Goal: Information Seeking & Learning: Learn about a topic

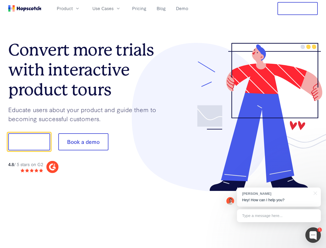
click at [163, 124] on div at bounding box center [240, 117] width 155 height 149
click at [73, 8] on span "Product" at bounding box center [65, 8] width 16 height 6
click at [114, 8] on span "Use Cases" at bounding box center [102, 8] width 21 height 6
click at [298, 9] on button "Free Trial" at bounding box center [298, 8] width 40 height 13
click at [29, 142] on button "Show me!" at bounding box center [29, 141] width 42 height 17
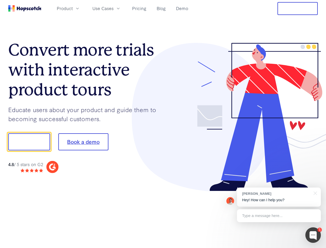
click at [83, 142] on button "Book a demo" at bounding box center [83, 141] width 50 height 17
click at [313, 235] on div at bounding box center [314, 235] width 16 height 16
click at [279, 197] on div "[PERSON_NAME] Hey! How can I help you?" at bounding box center [279, 197] width 84 height 19
click at [315, 193] on div at bounding box center [272, 175] width 97 height 103
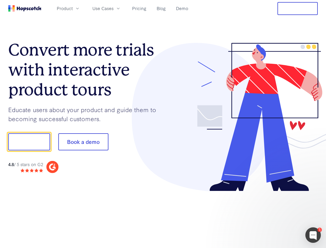
click at [279, 216] on div at bounding box center [272, 175] width 97 height 103
